Goal: Task Accomplishment & Management: Manage account settings

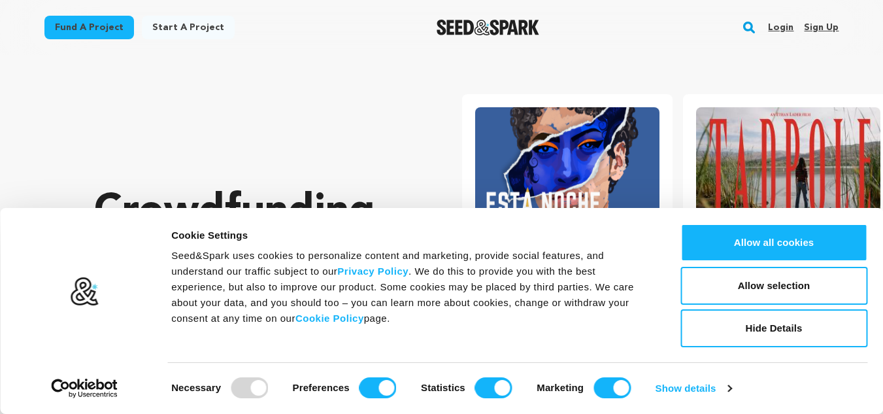
scroll to position [0, 231]
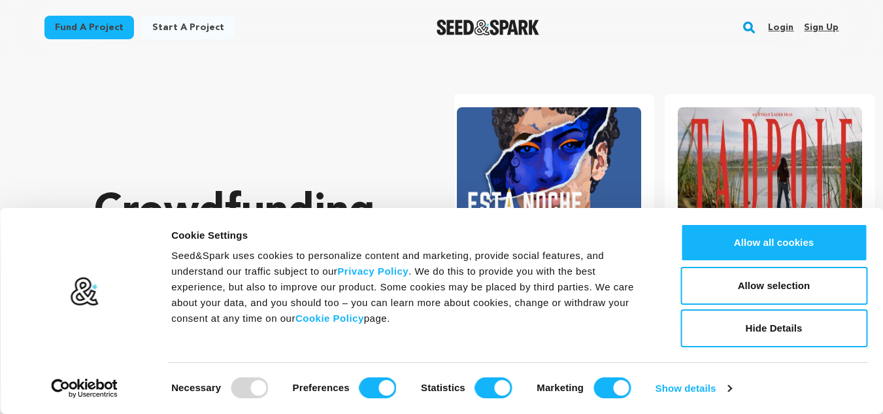
click at [812, 24] on link "Sign up" at bounding box center [821, 27] width 35 height 21
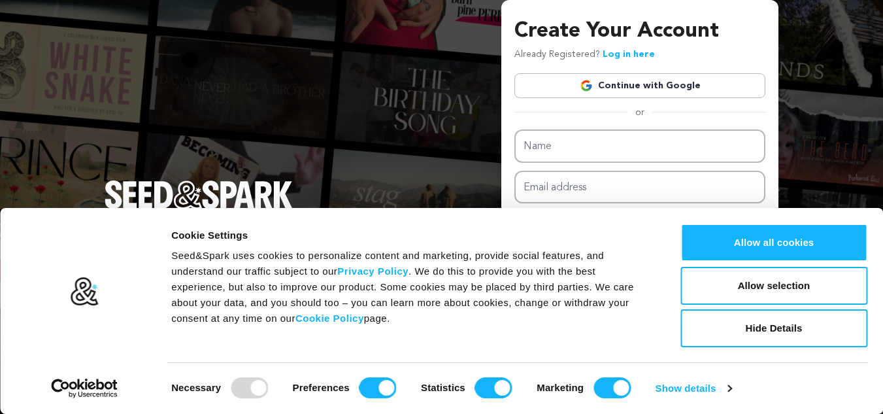
scroll to position [2, 0]
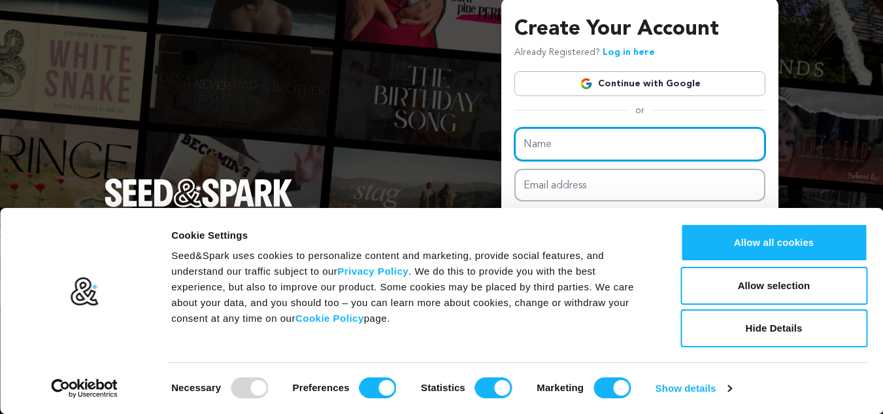
click at [549, 142] on input "Name" at bounding box center [639, 143] width 251 height 33
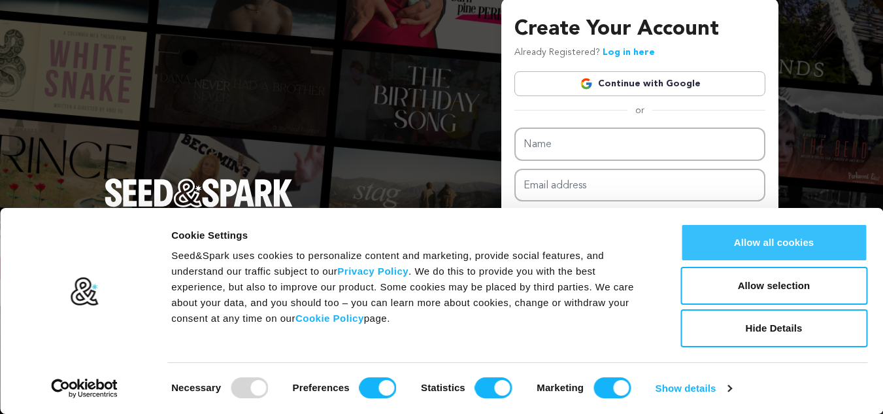
click at [774, 242] on button "Allow all cookies" at bounding box center [773, 243] width 187 height 38
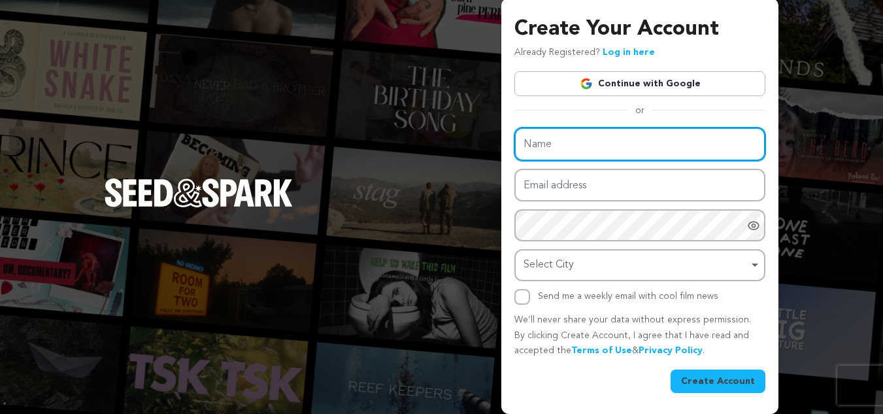
click at [552, 153] on input "Name" at bounding box center [639, 143] width 251 height 33
click at [533, 150] on input "Name" at bounding box center [639, 143] width 251 height 33
click at [567, 137] on input "Name" at bounding box center [639, 143] width 251 height 33
paste input "Alex Cleaning Services"
type input "Alex Cleaning Services"
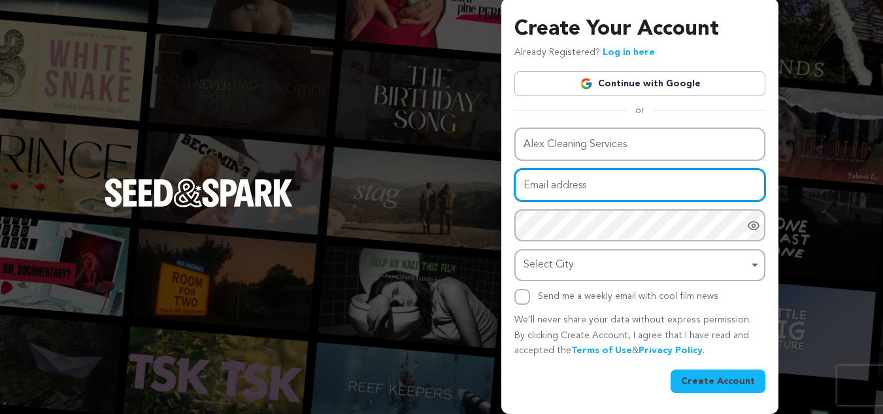
click at [544, 177] on input "Email address" at bounding box center [639, 185] width 251 height 33
type input "alexcleaningrichboro@gmail.com"
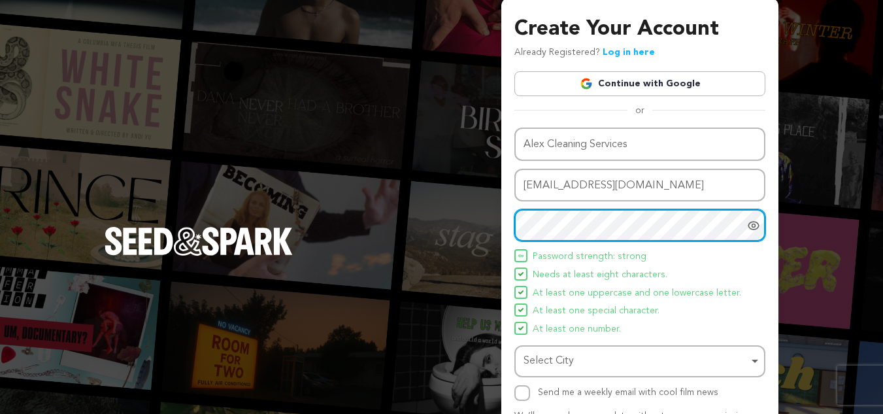
scroll to position [50, 0]
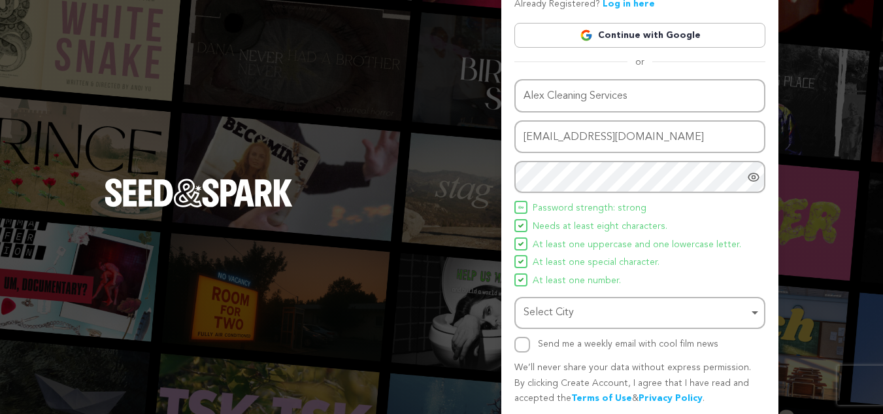
drag, startPoint x: 575, startPoint y: 267, endPoint x: 563, endPoint y: 264, distance: 12.2
click at [563, 264] on span "At least one special character." at bounding box center [596, 263] width 127 height 16
click at [576, 313] on div "Select City Remove item" at bounding box center [636, 312] width 225 height 19
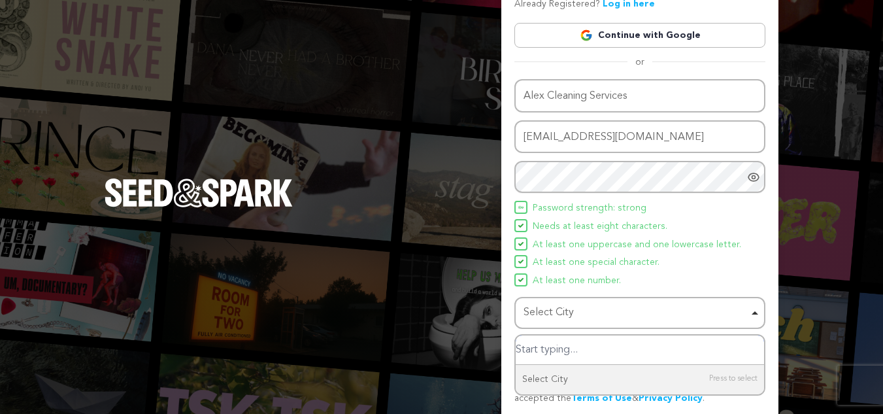
scroll to position [98, 0]
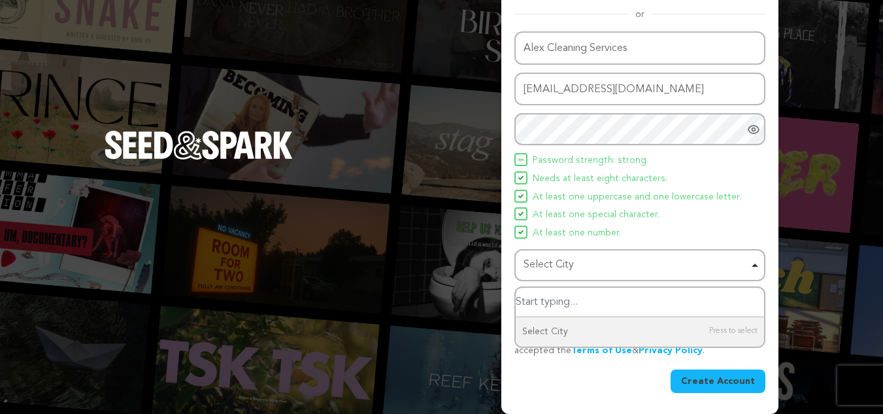
click at [567, 301] on input "Select City" at bounding box center [640, 302] width 248 height 29
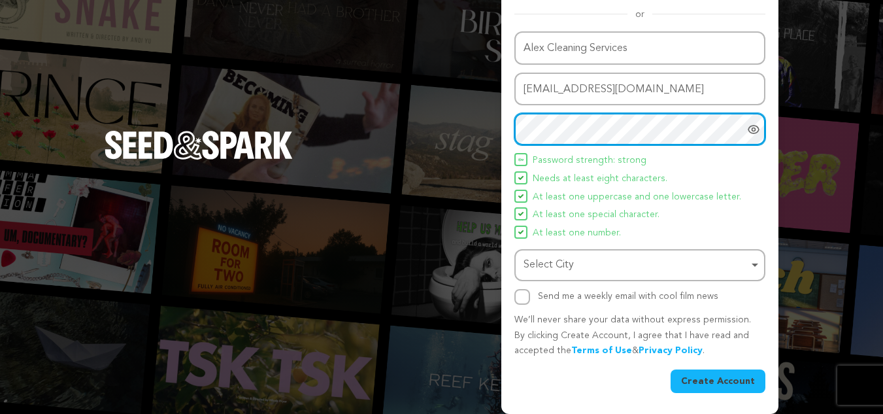
click at [566, 271] on div "Select City Remove item" at bounding box center [636, 265] width 225 height 19
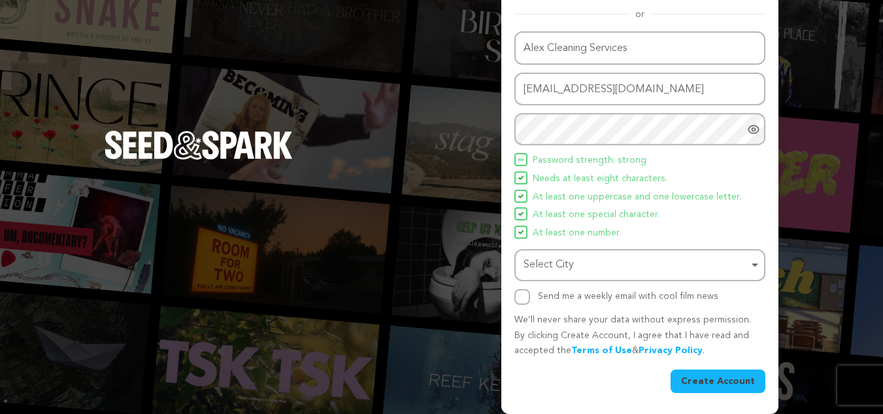
click at [586, 261] on div "Select City Remove item" at bounding box center [636, 265] width 225 height 19
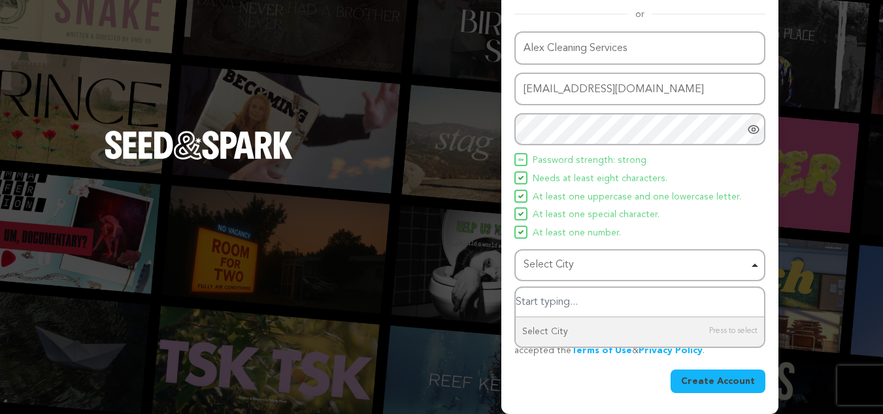
click at [556, 303] on input "Select City" at bounding box center [640, 302] width 248 height 29
paste input "Philadelphia, Pennsylvania 19107, United States"
type input "Philadelphia, Pennsylvania 19107, United States"
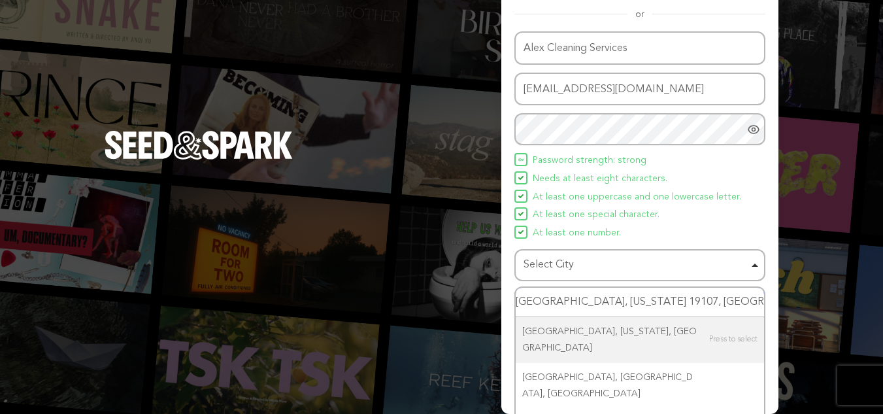
drag, startPoint x: 642, startPoint y: 295, endPoint x: 743, endPoint y: 295, distance: 100.7
click at [743, 295] on input "Philadelphia, Pennsylvania 19107, United States" at bounding box center [640, 302] width 248 height 29
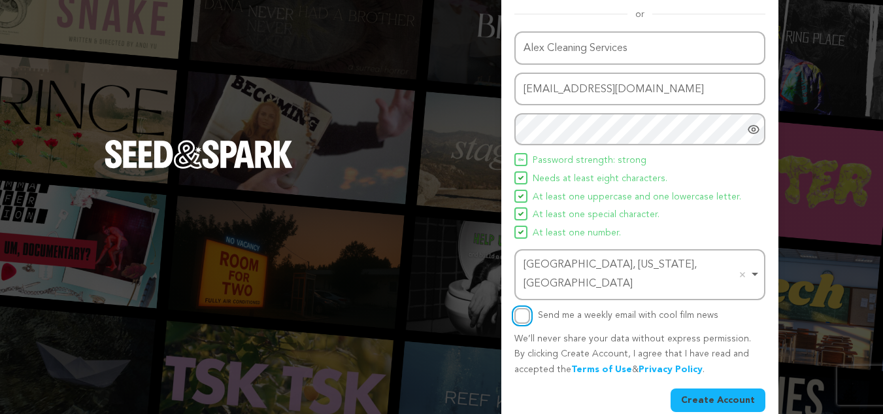
click at [525, 308] on input "Send me a weekly email with cool film news" at bounding box center [522, 316] width 16 height 16
checkbox input "true"
click at [703, 388] on button "Create Account" at bounding box center [718, 400] width 95 height 24
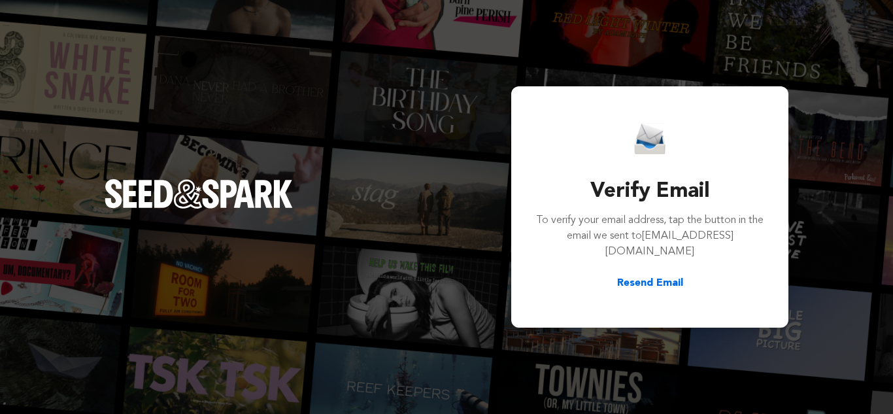
click at [639, 278] on button "Resend Email" at bounding box center [650, 283] width 66 height 16
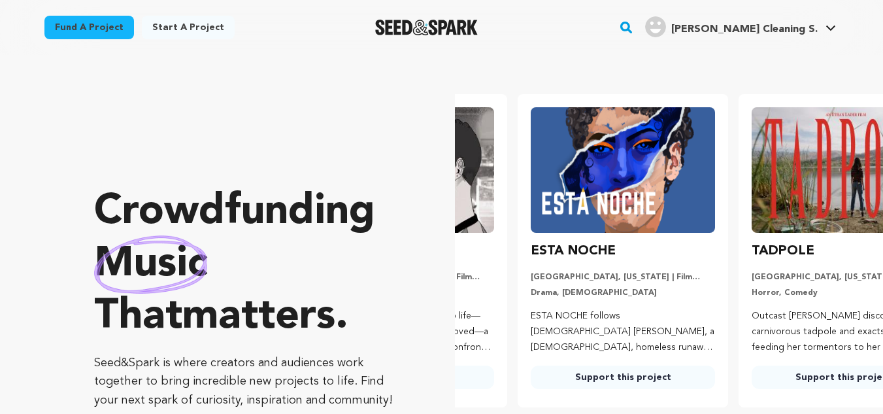
scroll to position [0, 231]
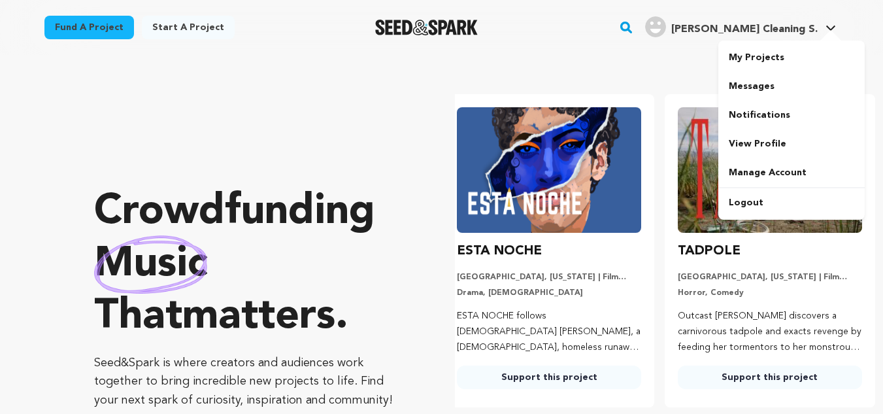
click at [778, 29] on span "[PERSON_NAME] Cleaning S." at bounding box center [744, 29] width 146 height 10
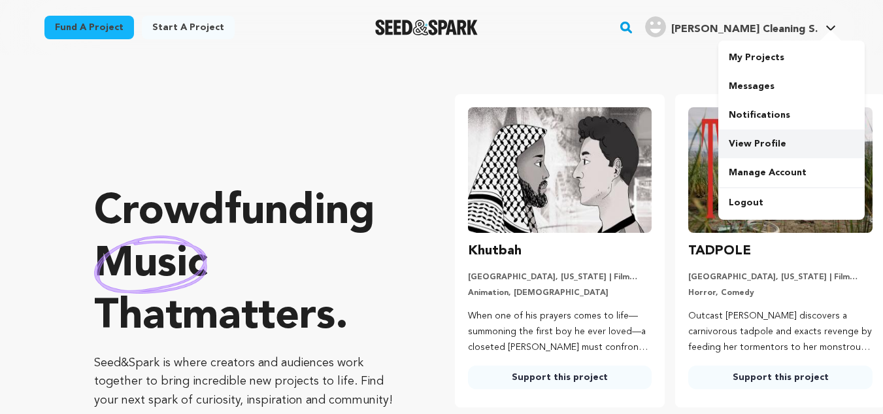
click at [762, 148] on link "View Profile" at bounding box center [791, 143] width 146 height 29
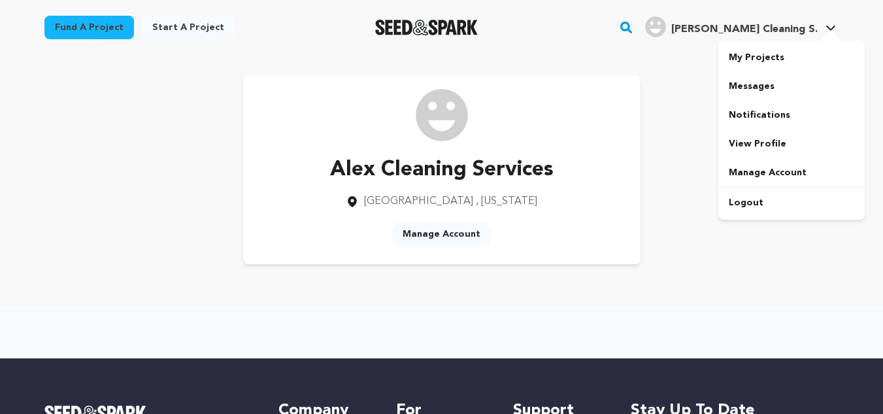
click at [799, 25] on span "[PERSON_NAME] Cleaning S." at bounding box center [744, 29] width 146 height 10
click at [769, 178] on link "Manage Account" at bounding box center [791, 172] width 146 height 29
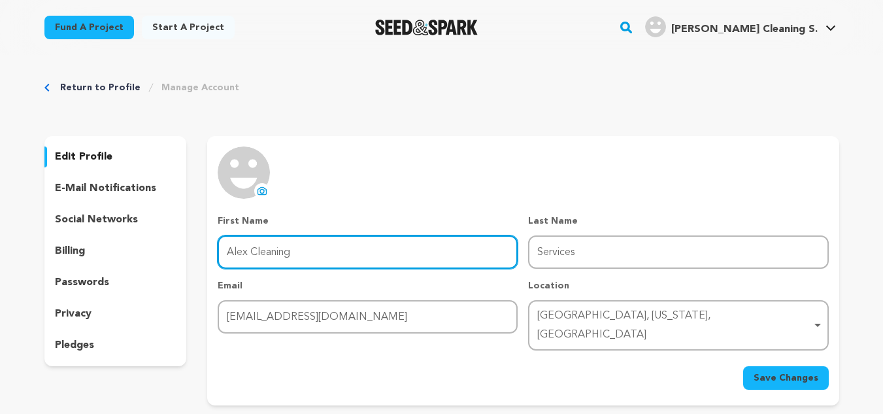
drag, startPoint x: 366, startPoint y: 250, endPoint x: 388, endPoint y: 250, distance: 21.6
click at [366, 250] on input "Alex Cleaning" at bounding box center [368, 251] width 300 height 33
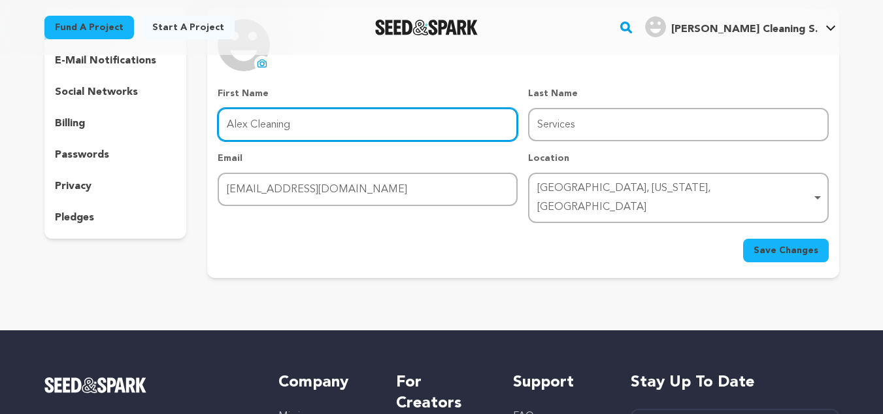
scroll to position [131, 0]
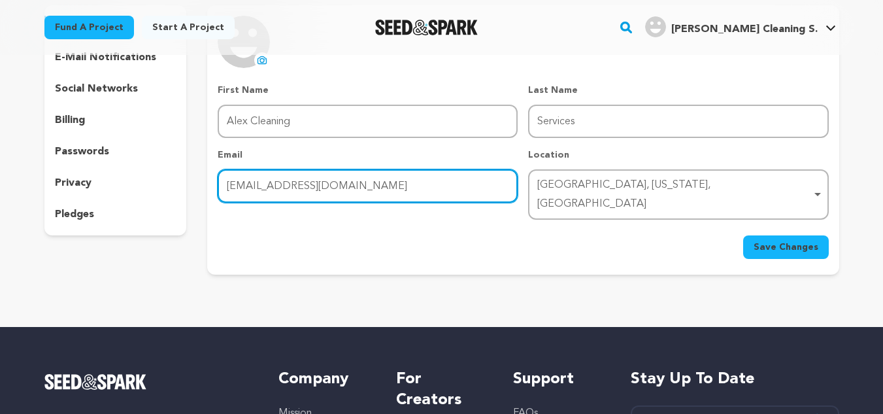
click at [312, 188] on input "alexcleaningrichboro@gmail.com" at bounding box center [368, 185] width 300 height 33
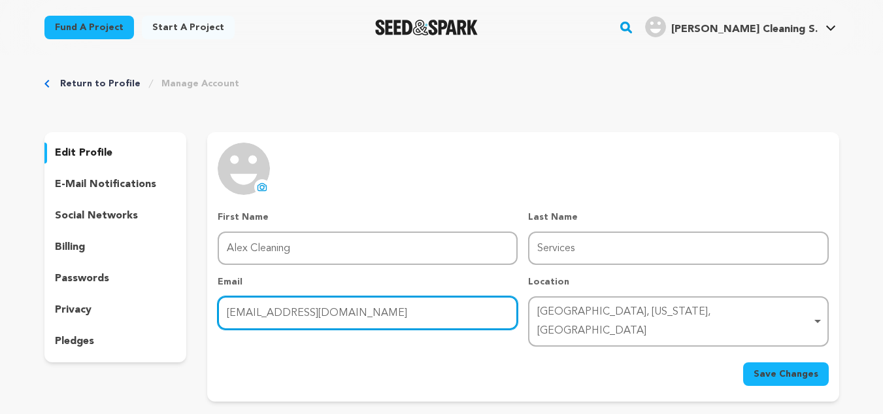
scroll to position [0, 0]
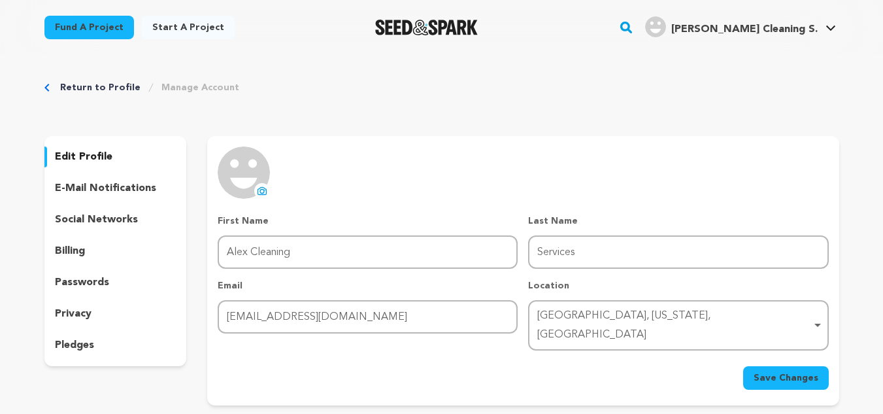
click at [244, 183] on img at bounding box center [244, 172] width 52 height 52
click at [262, 190] on icon at bounding box center [262, 192] width 5 height 4
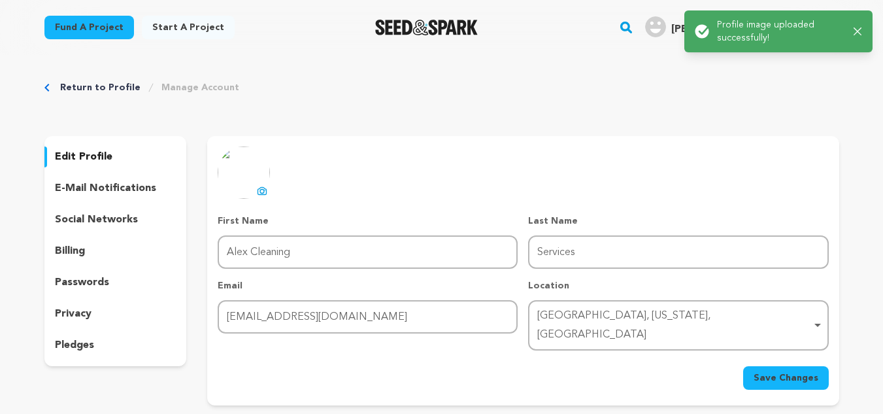
click at [569, 108] on div "Return to Profile Manage Account edit profile e-mail notifications social netwo…" at bounding box center [442, 246] width 837 height 382
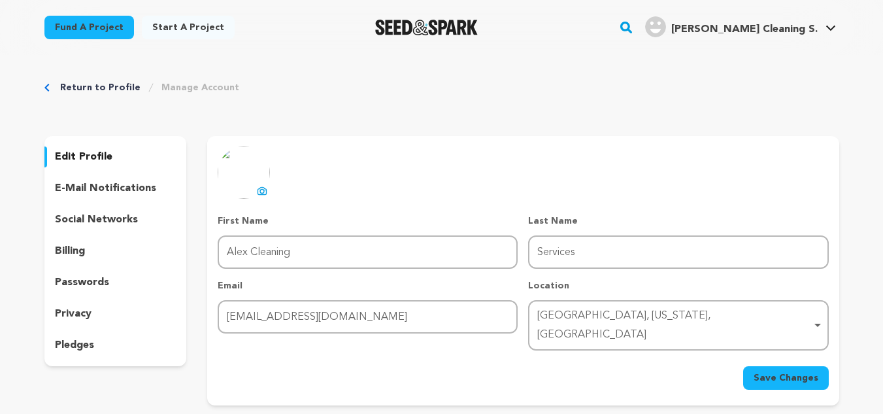
click at [91, 154] on p "edit profile" at bounding box center [84, 157] width 58 height 16
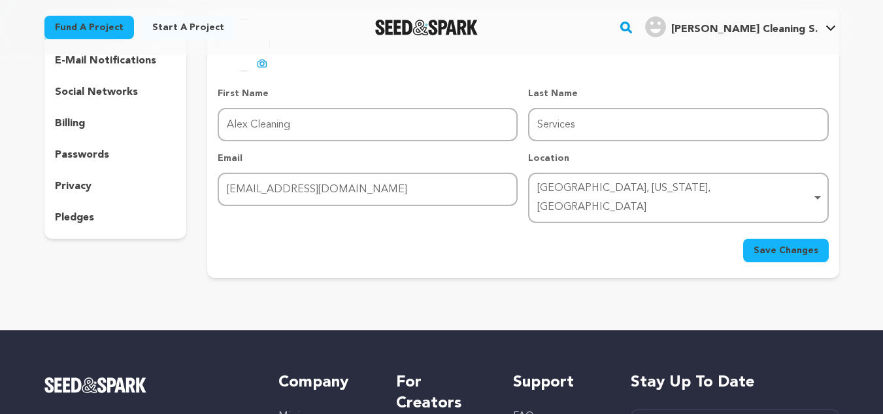
scroll to position [131, 0]
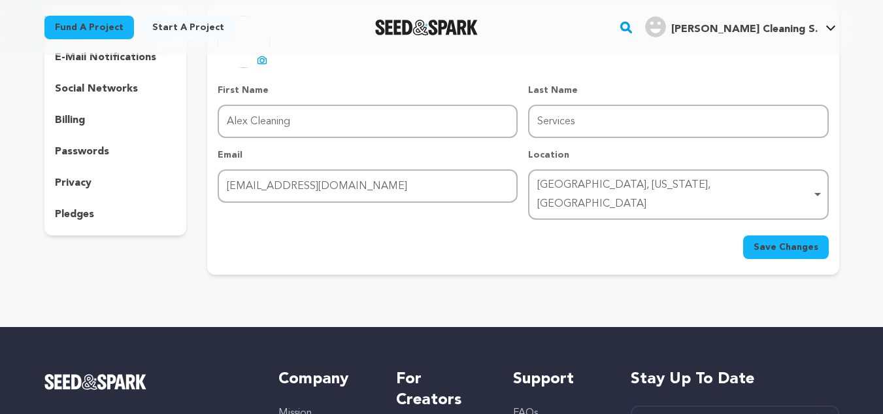
click at [769, 241] on span "Save Changes" at bounding box center [786, 247] width 65 height 13
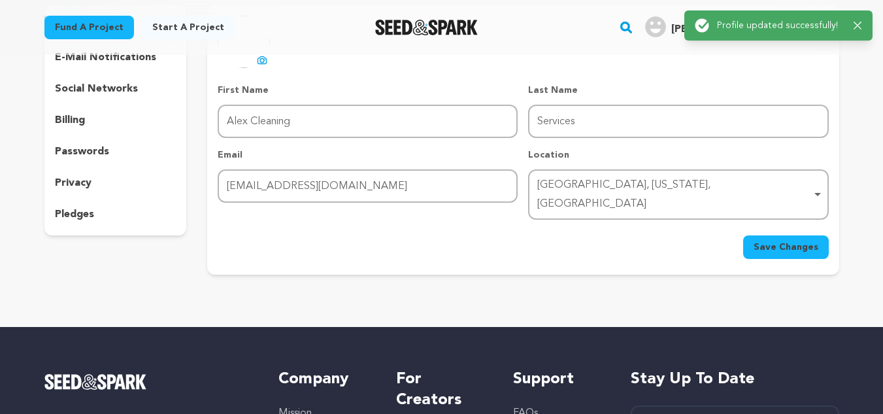
click at [564, 29] on div "Fund a project Start a project Search" at bounding box center [432, 27] width 816 height 34
click at [864, 25] on div "Success: Info: Warning: Error: Profile updated successfully! Close notification" at bounding box center [778, 25] width 188 height 30
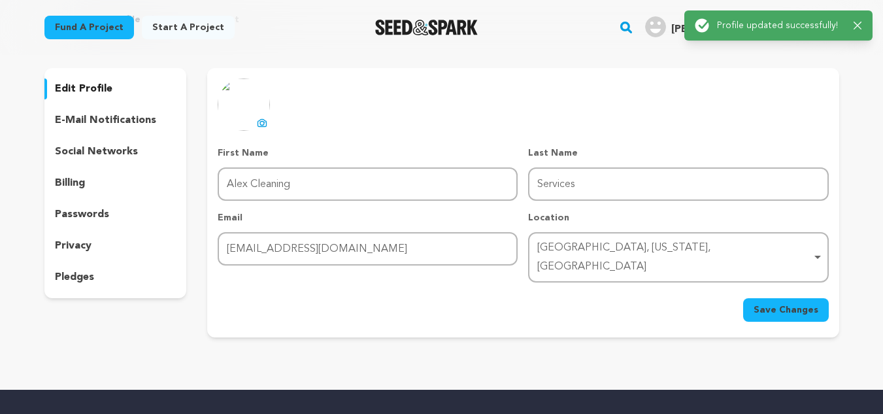
scroll to position [0, 0]
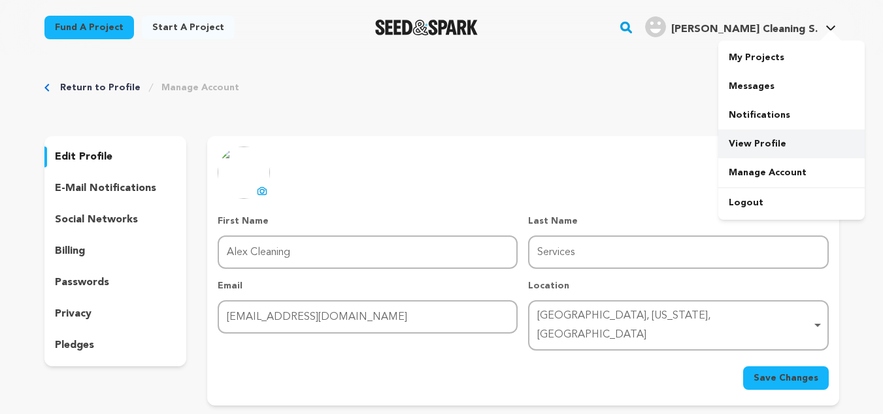
click at [756, 142] on link "View Profile" at bounding box center [791, 143] width 146 height 29
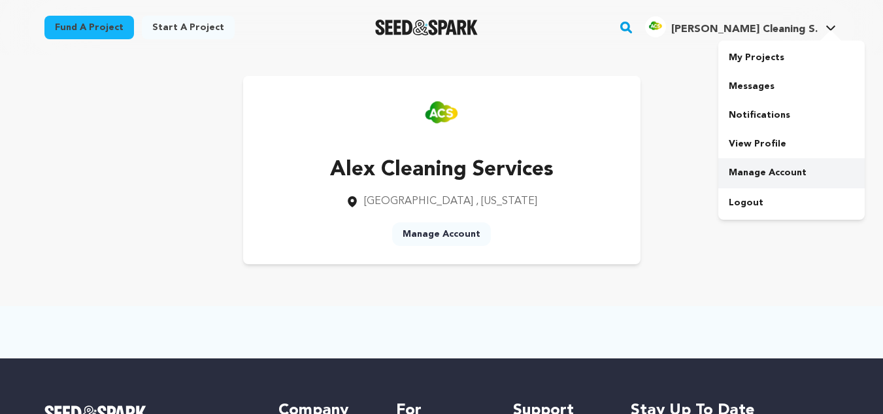
click at [757, 180] on link "Manage Account" at bounding box center [791, 172] width 146 height 29
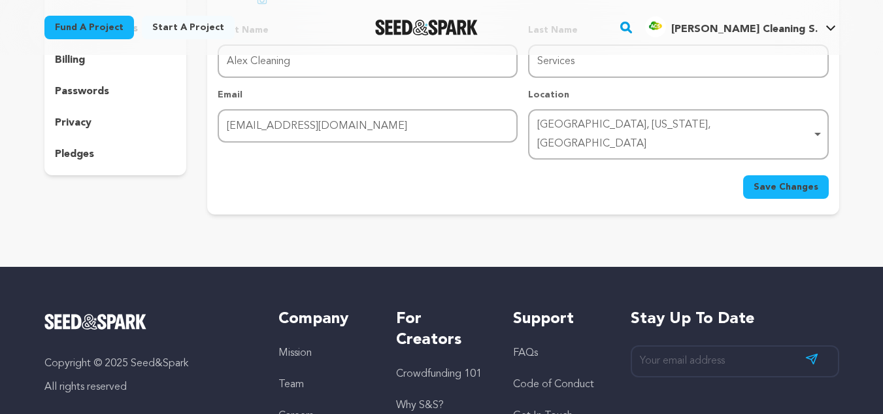
scroll to position [196, 0]
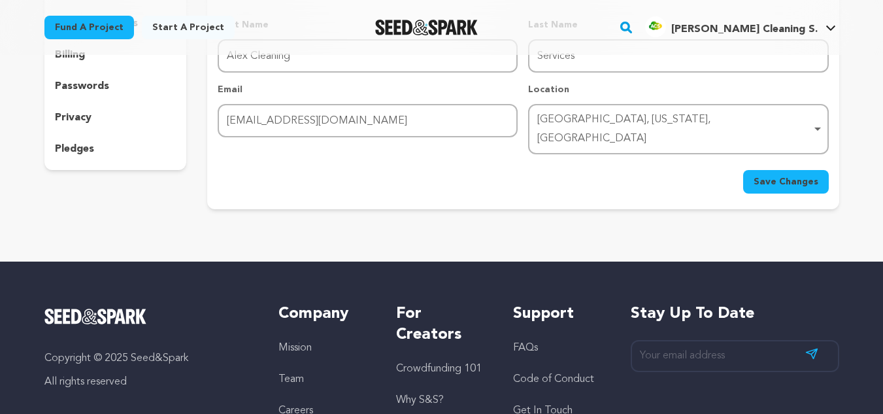
click at [108, 157] on div "pledges" at bounding box center [115, 149] width 142 height 21
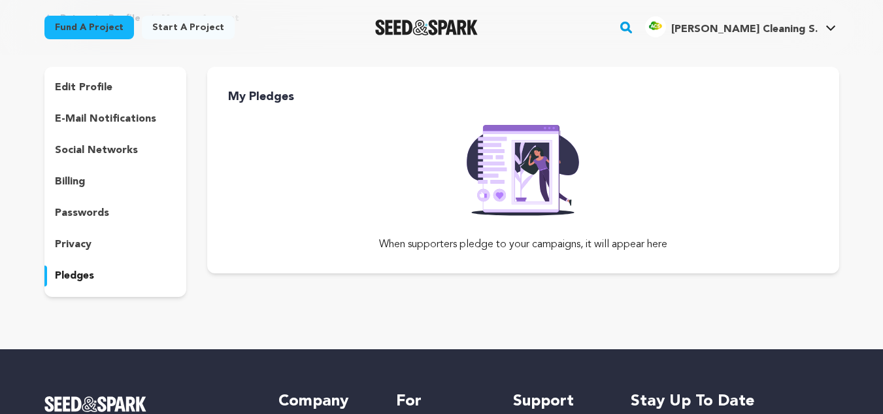
scroll to position [65, 0]
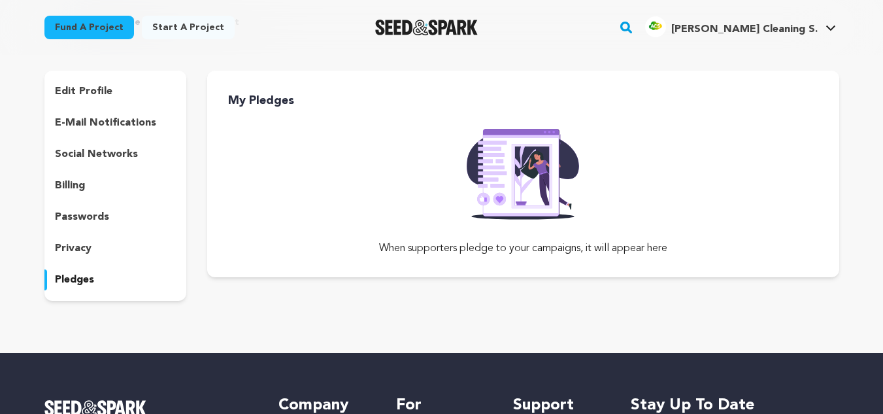
click at [74, 243] on p "privacy" at bounding box center [73, 249] width 37 height 16
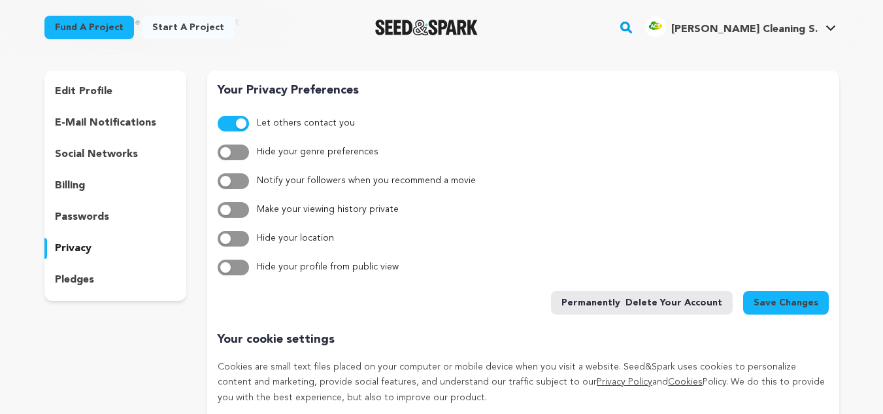
click at [93, 217] on p "passwords" at bounding box center [82, 217] width 54 height 16
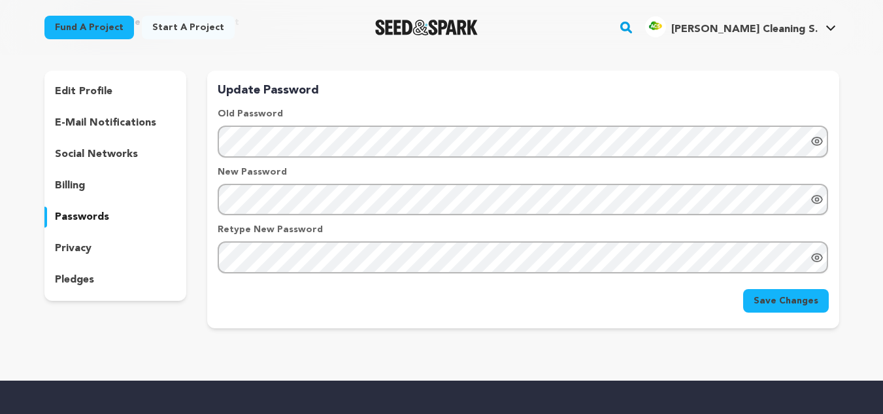
click at [67, 177] on div "billing" at bounding box center [115, 185] width 142 height 21
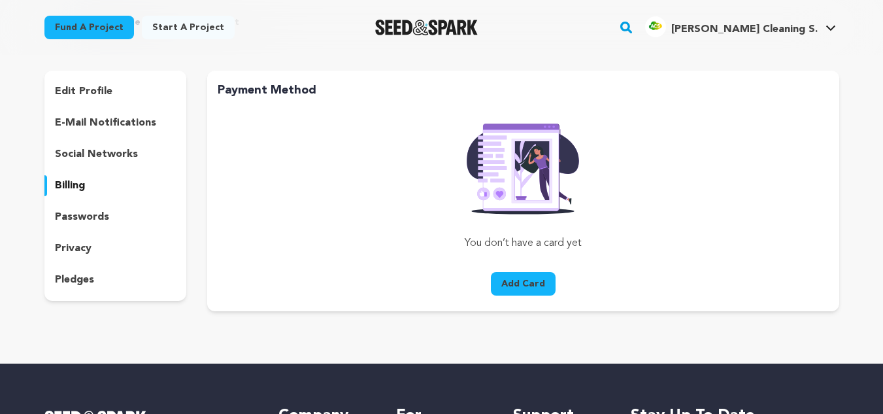
click at [93, 161] on p "social networks" at bounding box center [96, 154] width 83 height 16
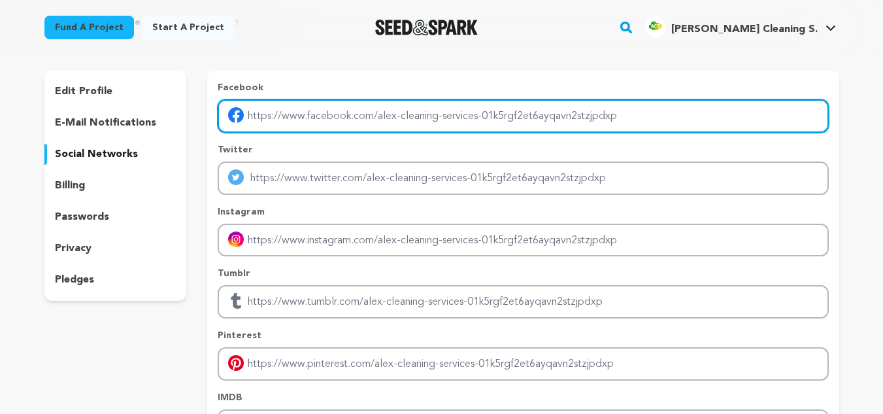
click at [278, 111] on input "Enter facebook profile link" at bounding box center [523, 115] width 610 height 33
type input "https://www.facebook.com/AlexsPhiladelphiaCleaningServices/"
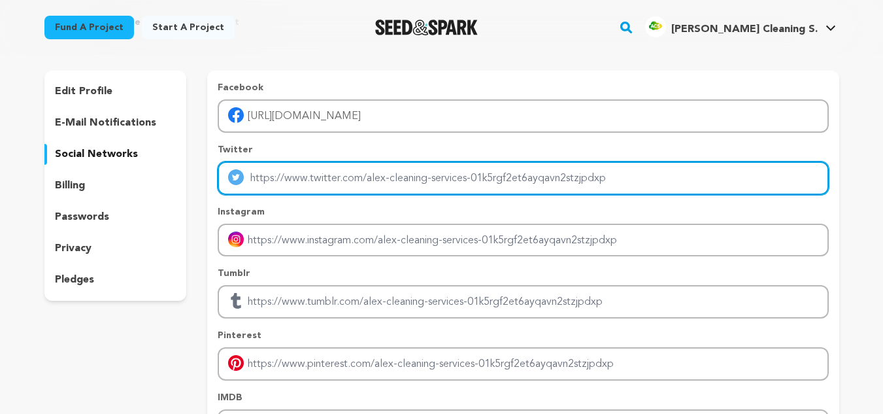
click at [288, 187] on input "Enter twitter profile link" at bounding box center [523, 177] width 610 height 33
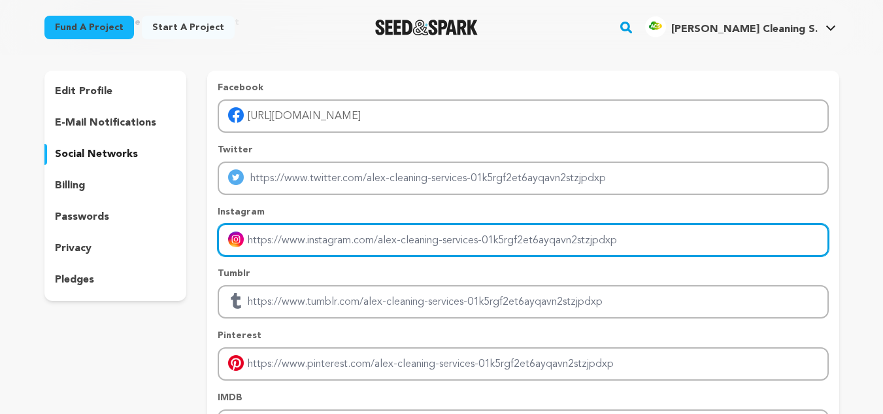
click at [299, 244] on input "Enter instagram handle link" at bounding box center [523, 240] width 610 height 33
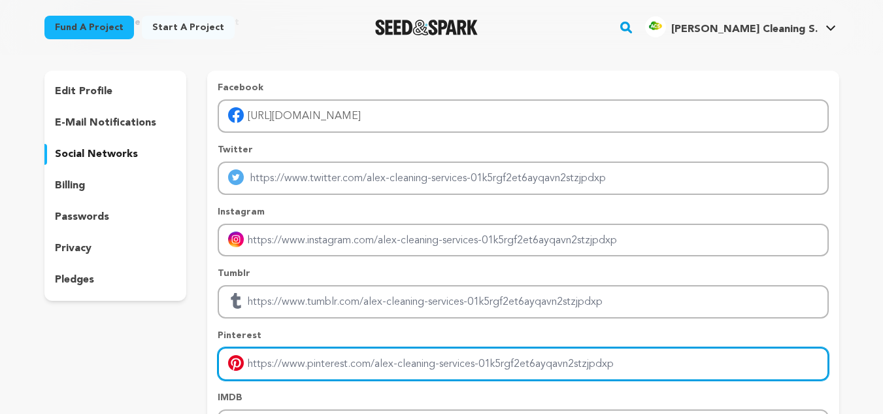
drag, startPoint x: 263, startPoint y: 368, endPoint x: 264, endPoint y: 356, distance: 11.8
click at [263, 369] on input "Enter pinterest profile link" at bounding box center [523, 363] width 610 height 33
click at [284, 373] on input "Enter pinterest profile link" at bounding box center [523, 363] width 610 height 33
paste input "https://www.pinterest.com/alexcleanings"
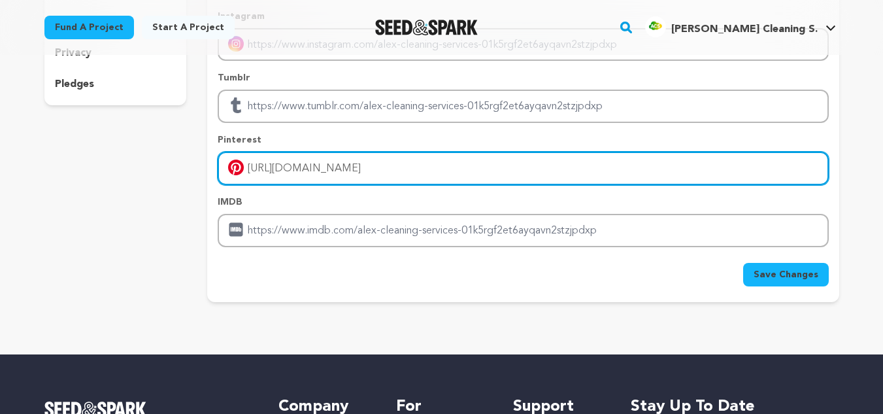
scroll to position [261, 0]
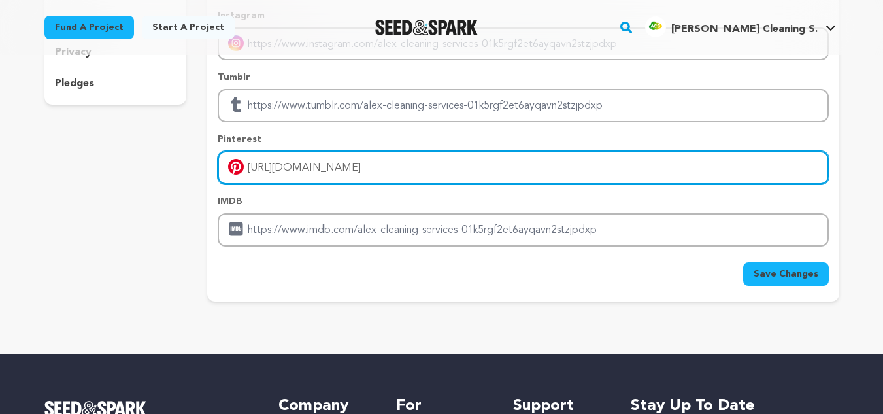
type input "https://www.pinterest.com/alexcleanings"
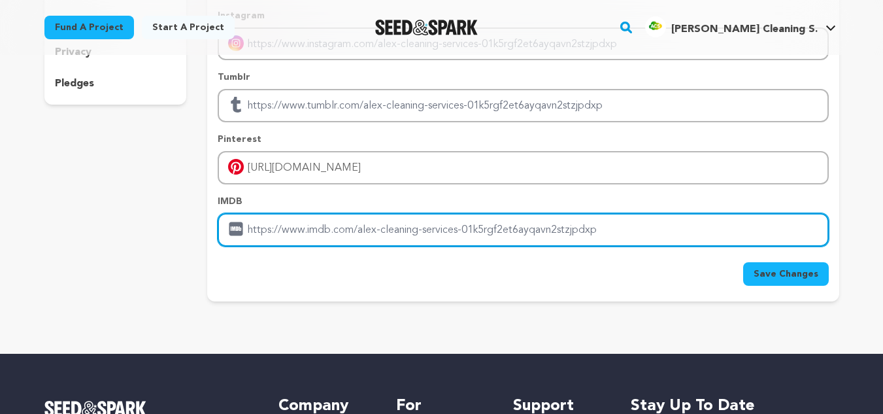
click at [285, 224] on input "Enter IMDB profile link" at bounding box center [523, 229] width 610 height 33
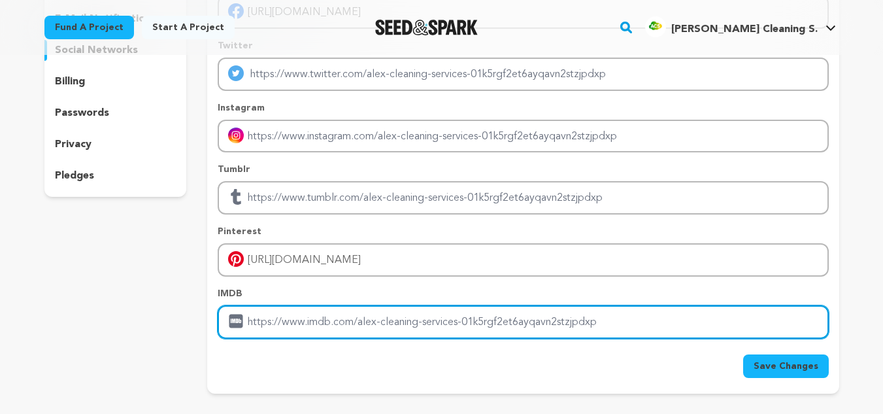
scroll to position [196, 0]
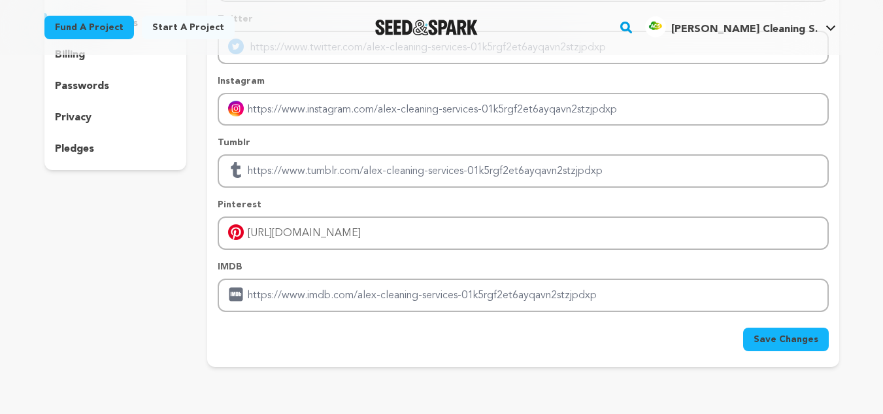
click at [792, 335] on span "Save Changes" at bounding box center [786, 339] width 65 height 13
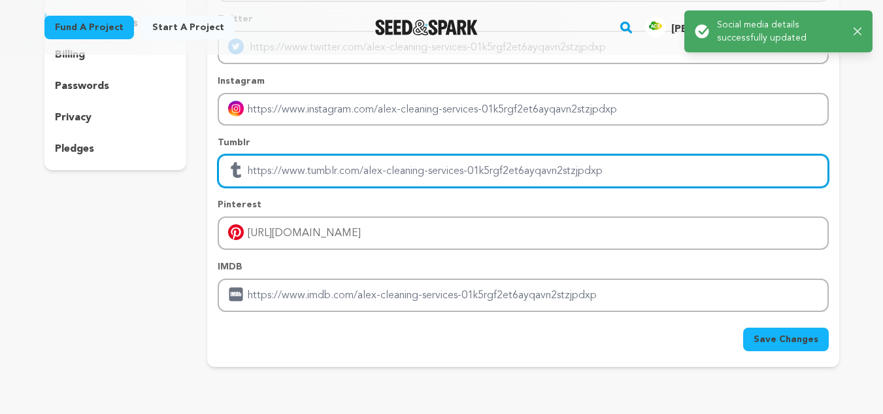
click at [279, 167] on input "Enter tubmlr profile link" at bounding box center [523, 170] width 610 height 33
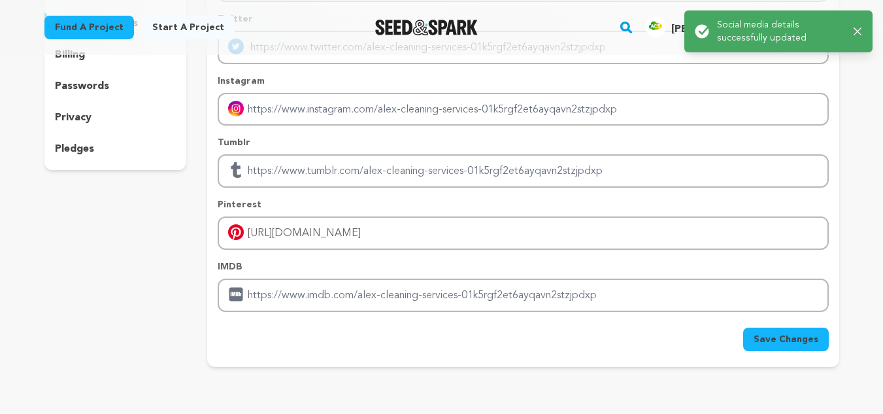
click at [861, 30] on icon "button" at bounding box center [858, 31] width 8 height 8
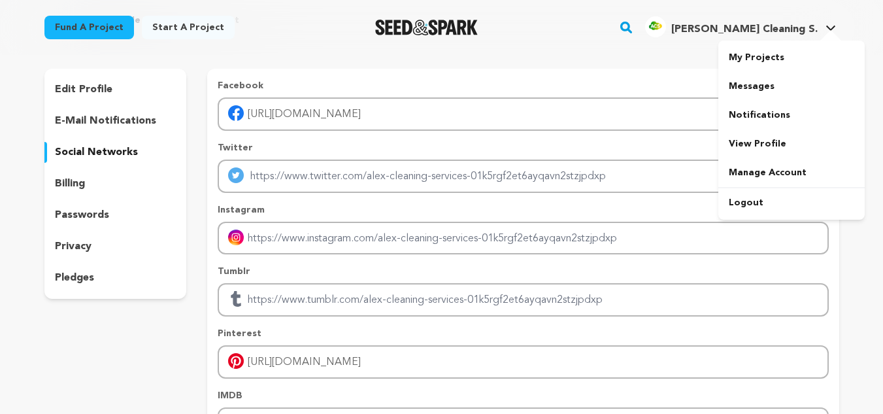
scroll to position [65, 0]
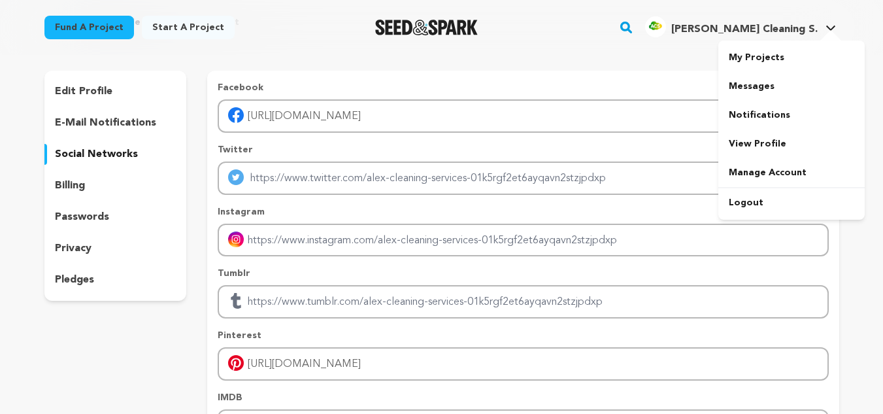
click at [774, 35] on span "[PERSON_NAME] Cleaning S." at bounding box center [744, 29] width 146 height 10
